Goal: Communication & Community: Answer question/provide support

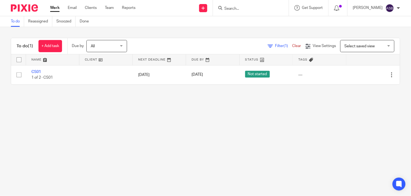
click at [235, 8] on input "Search" at bounding box center [248, 8] width 49 height 5
paste input "caradise food"
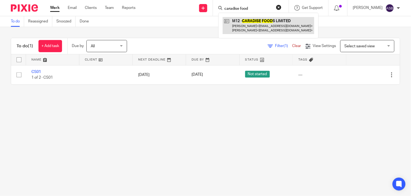
type input "caradise food"
click at [251, 23] on link at bounding box center [267, 25] width 91 height 17
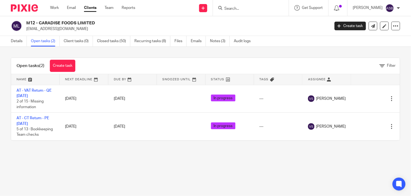
click at [227, 7] on input "Search" at bounding box center [248, 8] width 49 height 5
paste input "[PERSON_NAME] Pharma Ltd"
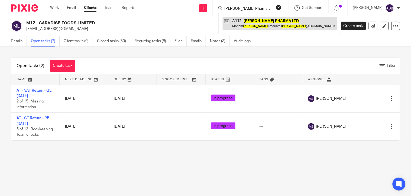
type input "[PERSON_NAME] Pharma Ltd"
click at [266, 26] on link at bounding box center [279, 23] width 114 height 12
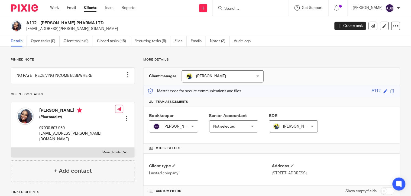
click at [231, 9] on input "Search" at bounding box center [248, 8] width 49 height 5
paste input "A227"
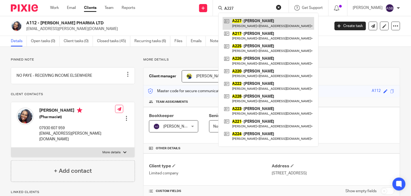
type input "A227"
click at [250, 25] on link at bounding box center [267, 23] width 91 height 12
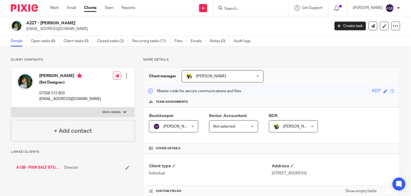
click at [33, 166] on link "A138 - PINK SALT STUDIOS LIMITED" at bounding box center [38, 167] width 45 height 5
drag, startPoint x: 41, startPoint y: 22, endPoint x: 77, endPoint y: 24, distance: 35.8
click at [77, 24] on h2 "A138 - PINK SALT STUDIOS LIMITED" at bounding box center [146, 23] width 240 height 6
click at [41, 24] on h2 "A138 - PINK SALT STUDIOS LIMITED" at bounding box center [146, 23] width 240 height 6
drag, startPoint x: 41, startPoint y: 23, endPoint x: 100, endPoint y: 23, distance: 58.7
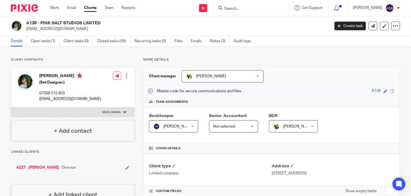
click at [100, 23] on h2 "A138 - PINK SALT STUDIOS LIMITED" at bounding box center [146, 23] width 240 height 6
copy h2 "PINK SALT STUDIOS LIMITED"
click at [239, 9] on input "Search" at bounding box center [248, 8] width 49 height 5
paste input "NCISE COSM"
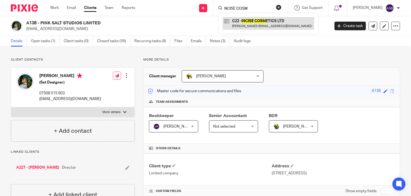
type input "NCISE COSM"
drag, startPoint x: 256, startPoint y: 21, endPoint x: 250, endPoint y: 19, distance: 5.9
click at [256, 21] on link at bounding box center [267, 23] width 91 height 12
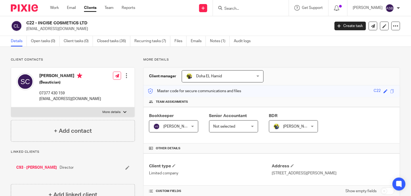
click at [227, 11] on form at bounding box center [253, 8] width 58 height 7
click at [228, 8] on input "Search" at bounding box center [248, 8] width 49 height 5
paste input "EDUN"
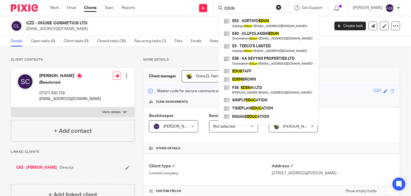
type input "EDUN"
drag, startPoint x: 246, startPoint y: 23, endPoint x: 255, endPoint y: 36, distance: 15.2
click at [246, 23] on link at bounding box center [268, 23] width 92 height 12
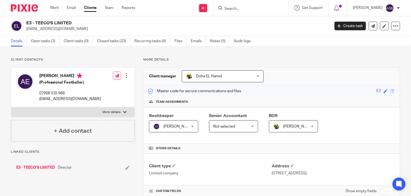
click at [61, 22] on h2 "E3 - TEECO'S LIMITED" at bounding box center [146, 23] width 240 height 6
click at [225, 5] on form at bounding box center [253, 8] width 58 height 7
click at [231, 10] on input "Search" at bounding box center [248, 8] width 49 height 5
paste input "Temitope Balo"
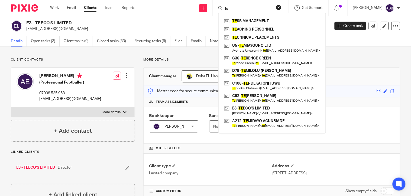
type input "T"
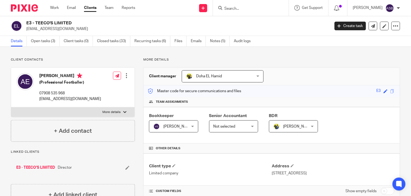
click at [243, 9] on input "Search" at bounding box center [248, 8] width 49 height 5
paste input "[PERSON_NAME]"
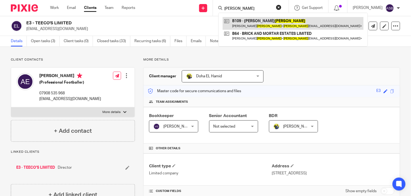
type input "Balogun"
click at [252, 25] on link at bounding box center [292, 23] width 141 height 12
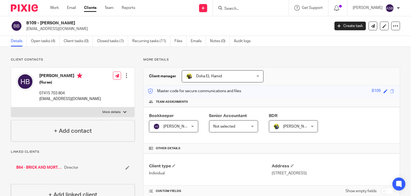
click at [235, 7] on input "Search" at bounding box center [248, 8] width 49 height 5
paste input "DAYMER LEGAL"
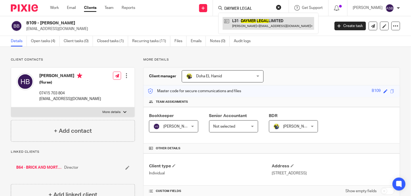
type input "DAYMER LEGAL"
click at [257, 26] on link at bounding box center [267, 23] width 91 height 12
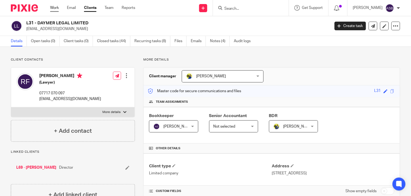
click at [52, 7] on link "Work" at bounding box center [54, 7] width 9 height 5
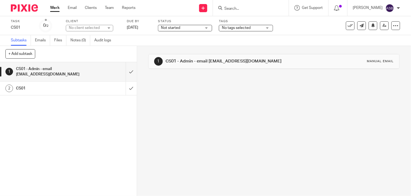
drag, startPoint x: 207, startPoint y: 63, endPoint x: 256, endPoint y: 64, distance: 49.6
click at [256, 64] on div "1 CS01 - Admin - email [EMAIL_ADDRESS][DOMAIN_NAME] Manual email" at bounding box center [274, 61] width 240 height 9
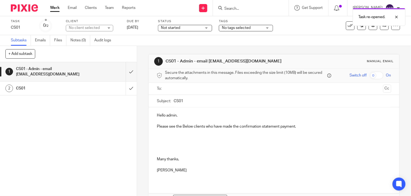
click at [175, 93] on ul at bounding box center [273, 88] width 217 height 9
click at [175, 91] on input "text" at bounding box center [274, 89] width 214 height 6
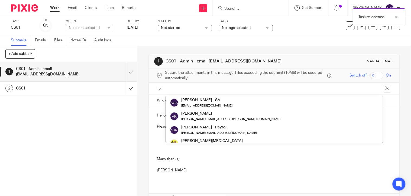
paste input "MONKEY WRENCH CONS"
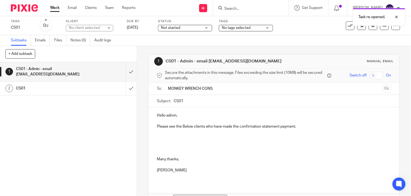
type input "MONKEY WRENCH CONS"
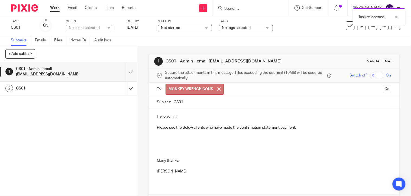
click at [206, 63] on h1 "CS01 - Admin - email [EMAIL_ADDRESS][DOMAIN_NAME]" at bounding box center [225, 61] width 120 height 6
drag, startPoint x: 207, startPoint y: 63, endPoint x: 250, endPoint y: 66, distance: 43.1
click at [250, 66] on div "1 CS01 - Admin - email [EMAIL_ADDRESS][DOMAIN_NAME] Manual email" at bounding box center [274, 61] width 240 height 9
copy h1 "[EMAIL_ADDRESS][DOMAIN_NAME]"
click at [218, 90] on span at bounding box center [219, 89] width 4 height 4
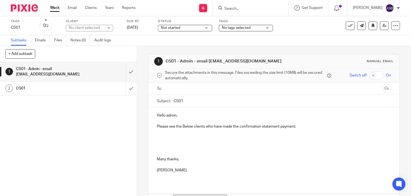
click at [195, 90] on input "text" at bounding box center [274, 89] width 214 height 6
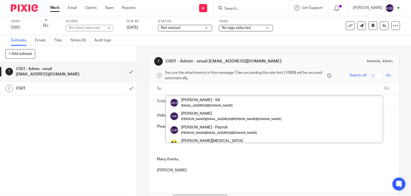
paste input "[EMAIL_ADDRESS][DOMAIN_NAME]"
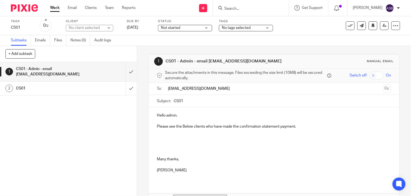
type input "[EMAIL_ADDRESS][DOMAIN_NAME]"
click at [299, 125] on div "Hello admin, Please see the Below clients who have made the confirmation statem…" at bounding box center [274, 144] width 250 height 75
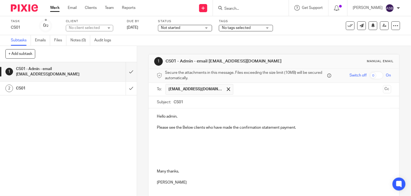
click at [180, 141] on p at bounding box center [274, 138] width 234 height 5
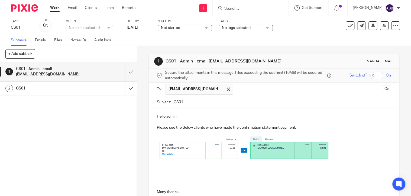
click at [351, 155] on p at bounding box center [274, 149] width 234 height 26
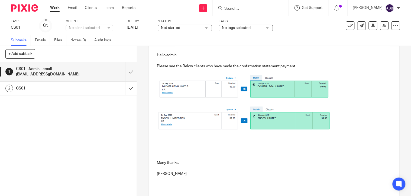
scroll to position [100, 0]
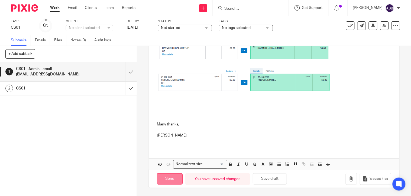
click at [171, 177] on input "Send" at bounding box center [170, 180] width 26 height 12
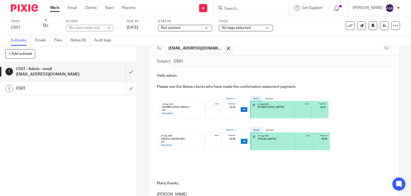
scroll to position [40, 0]
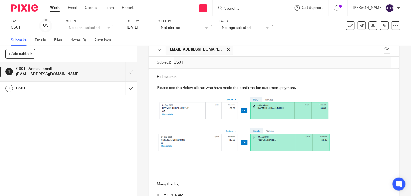
type input "Sent"
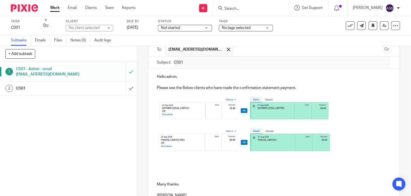
click at [238, 7] on input "Search" at bounding box center [248, 8] width 49 height 5
paste input "O73"
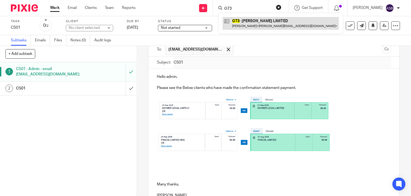
type input "O73"
click at [243, 25] on link at bounding box center [280, 23] width 116 height 12
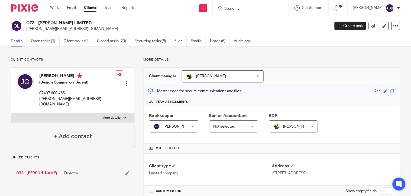
drag, startPoint x: 38, startPoint y: 24, endPoint x: 82, endPoint y: 25, distance: 43.3
click at [82, 25] on h2 "O73 - [PERSON_NAME] LIMITED" at bounding box center [146, 23] width 240 height 6
